Goal: Task Accomplishment & Management: Manage account settings

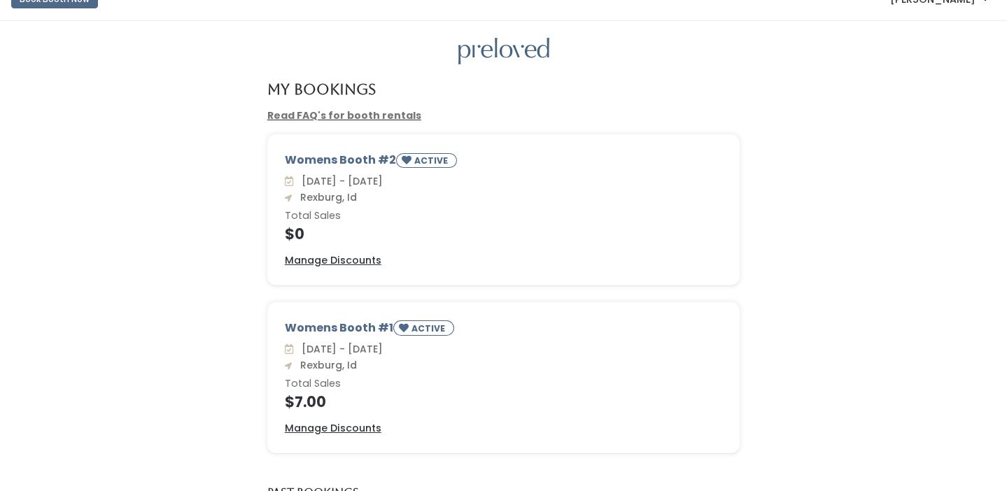
scroll to position [13, 0]
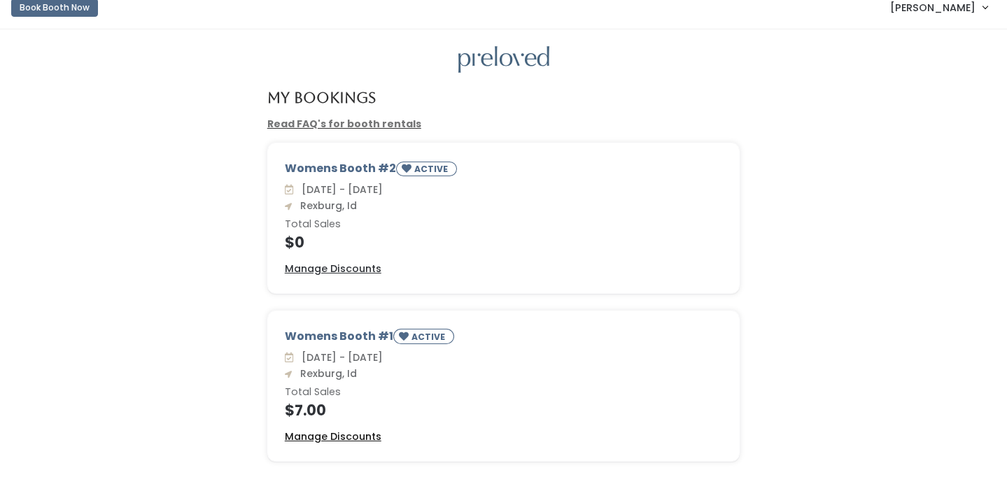
click at [322, 432] on u "Manage Discounts" at bounding box center [333, 436] width 97 height 14
click at [351, 434] on u "Manage Discounts" at bounding box center [333, 436] width 97 height 14
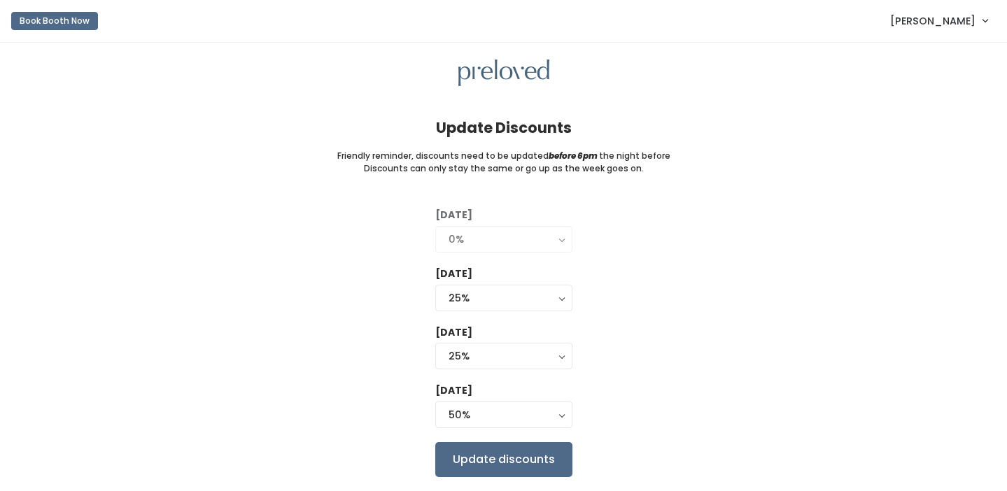
scroll to position [34, 0]
